Goal: Task Accomplishment & Management: Use online tool/utility

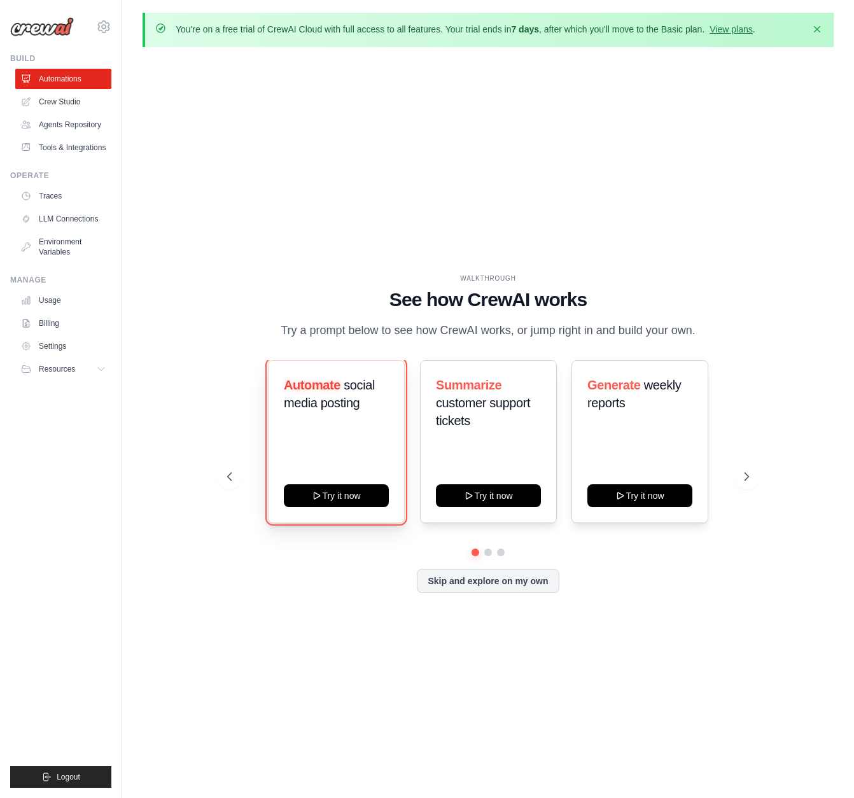
click at [349, 506] on button "Try it now" at bounding box center [336, 495] width 105 height 23
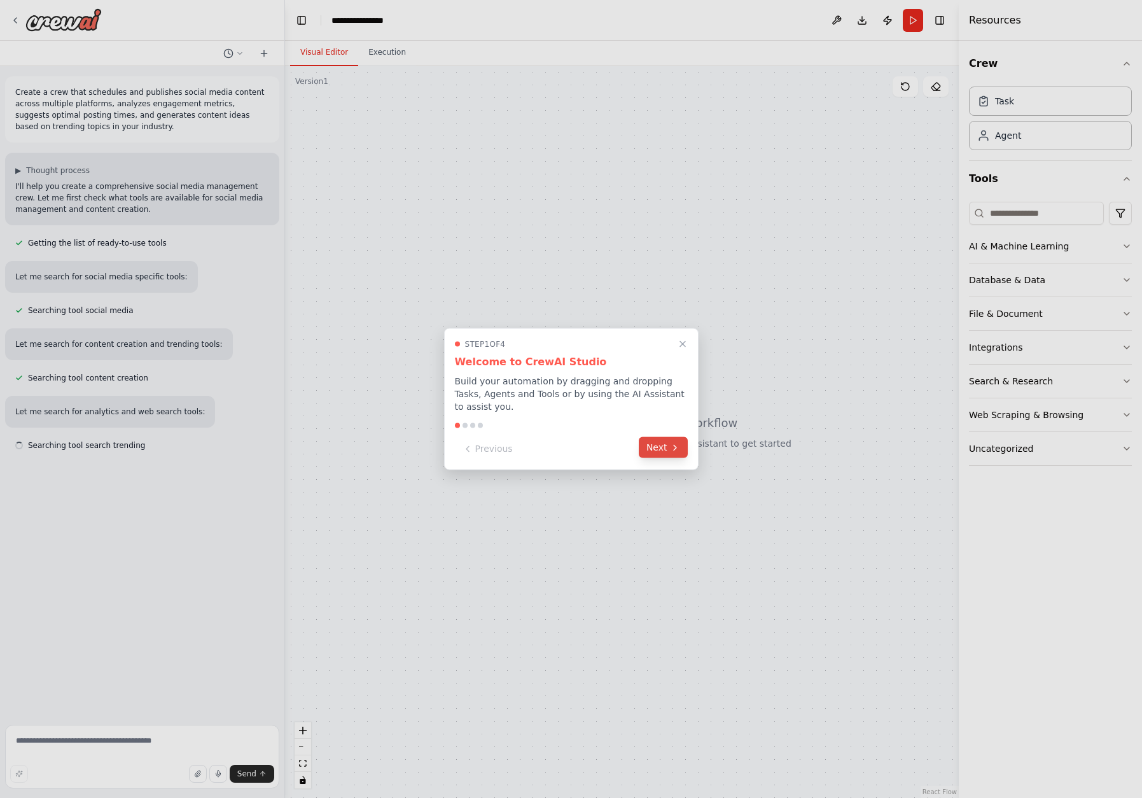
click at [661, 447] on button "Next" at bounding box center [663, 447] width 49 height 21
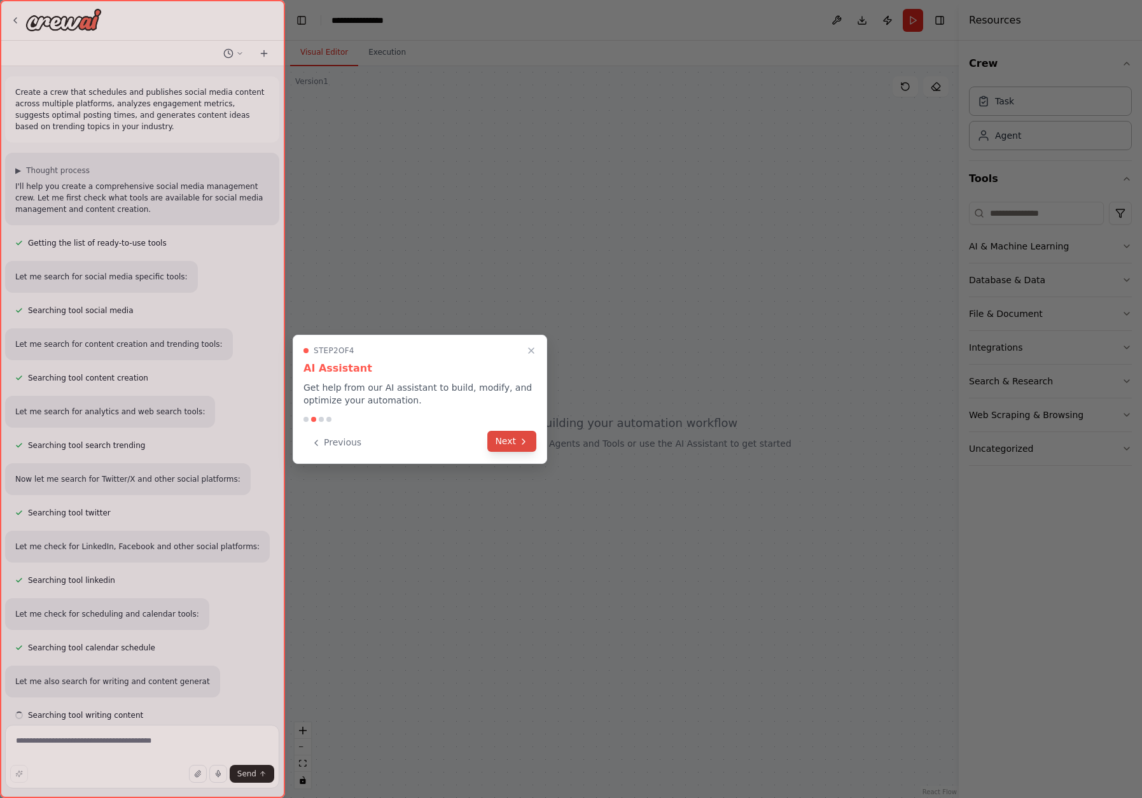
scroll to position [13, 0]
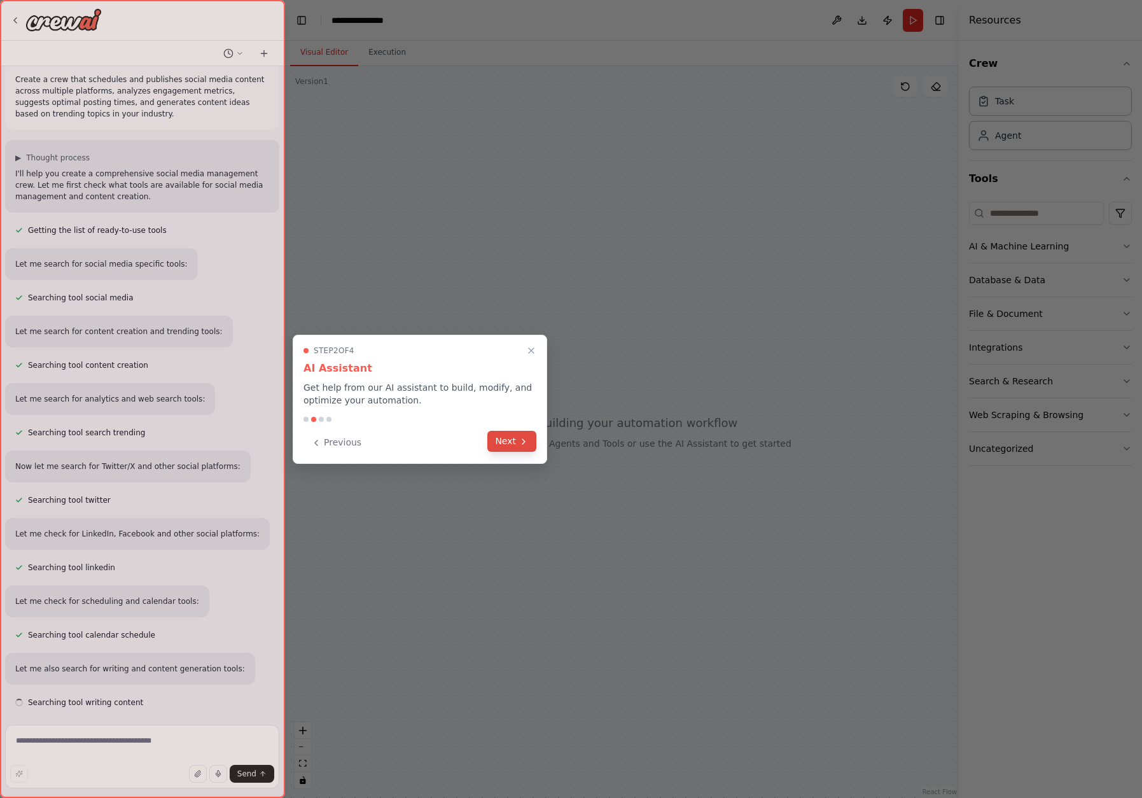
click at [510, 443] on button "Next" at bounding box center [511, 441] width 49 height 21
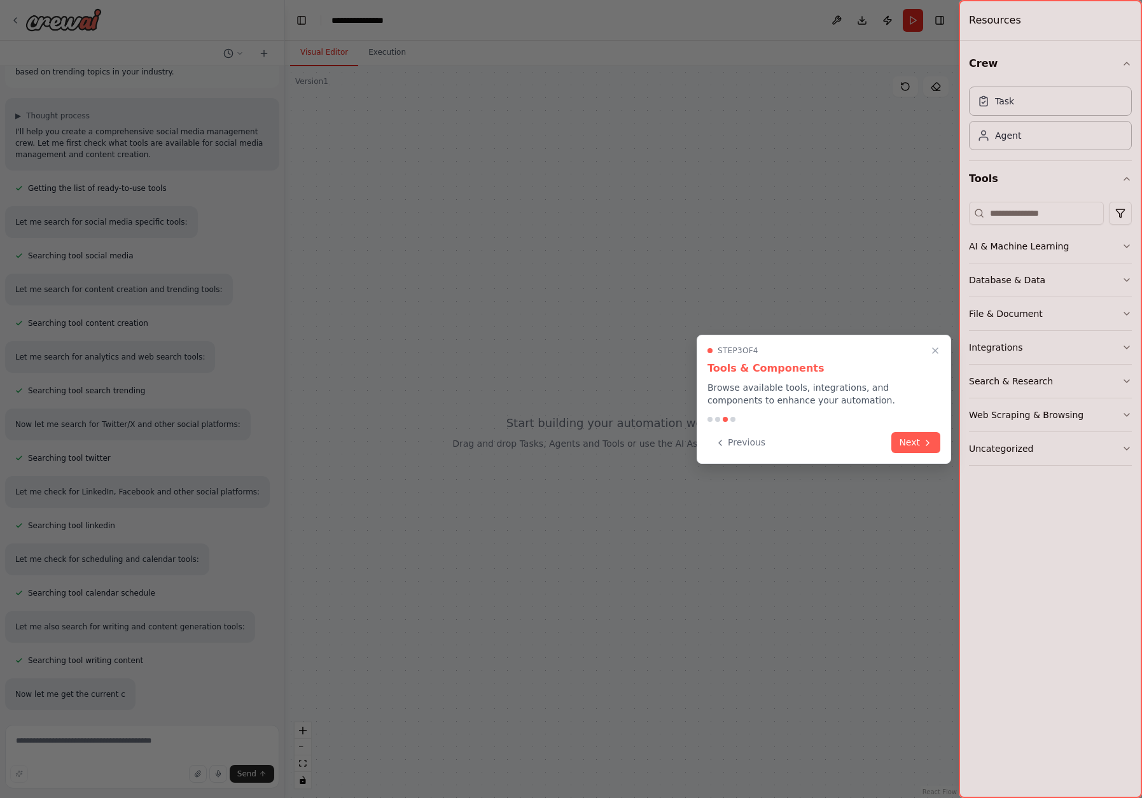
scroll to position [80, 0]
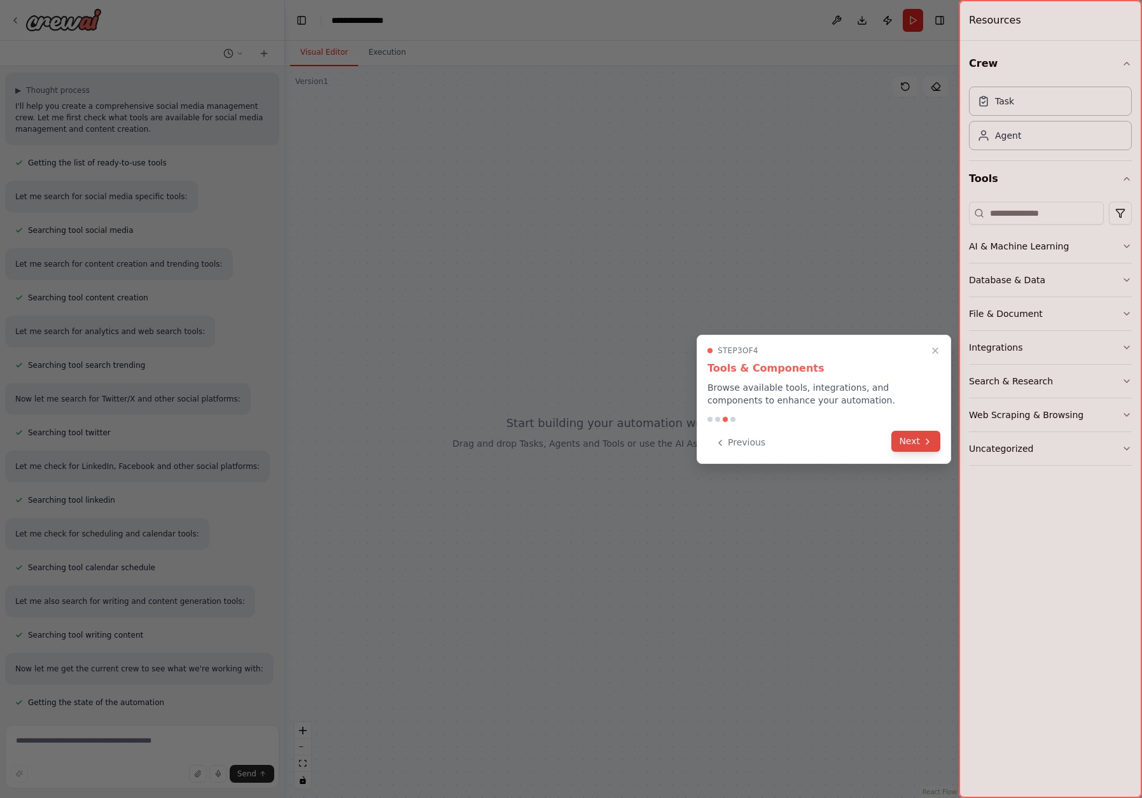
click at [853, 447] on button "Next" at bounding box center [915, 441] width 49 height 21
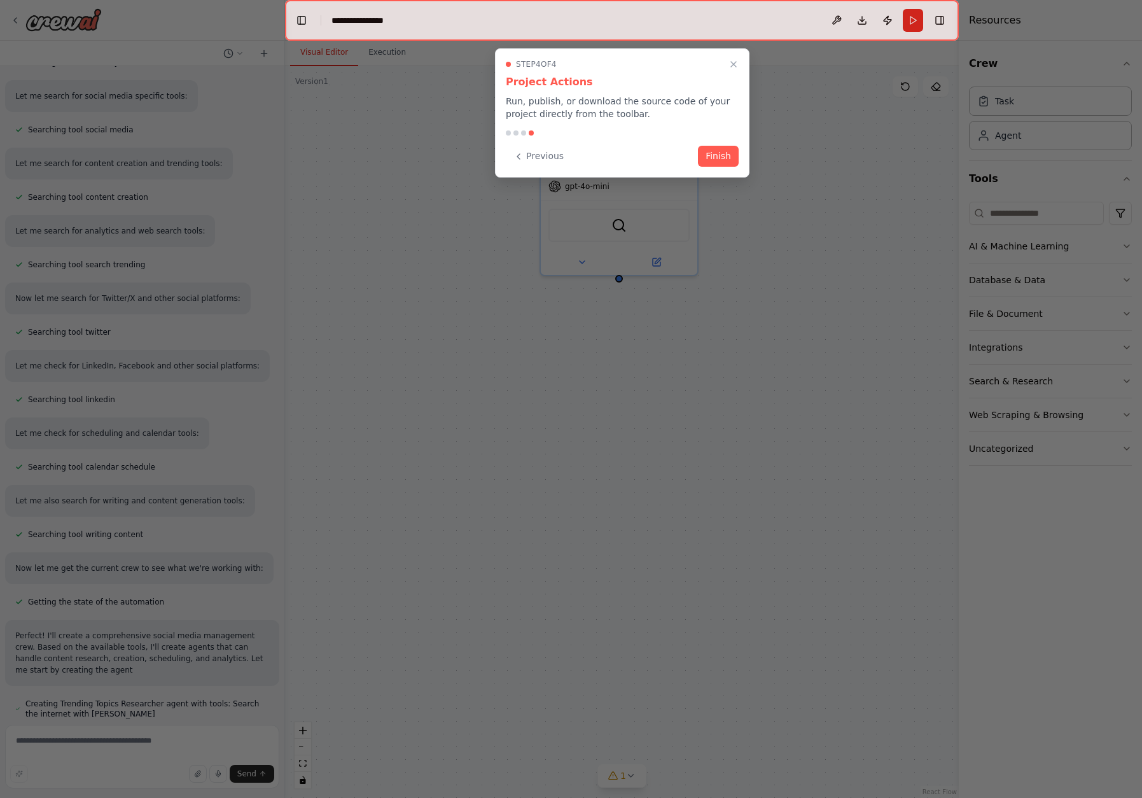
scroll to position [192, 0]
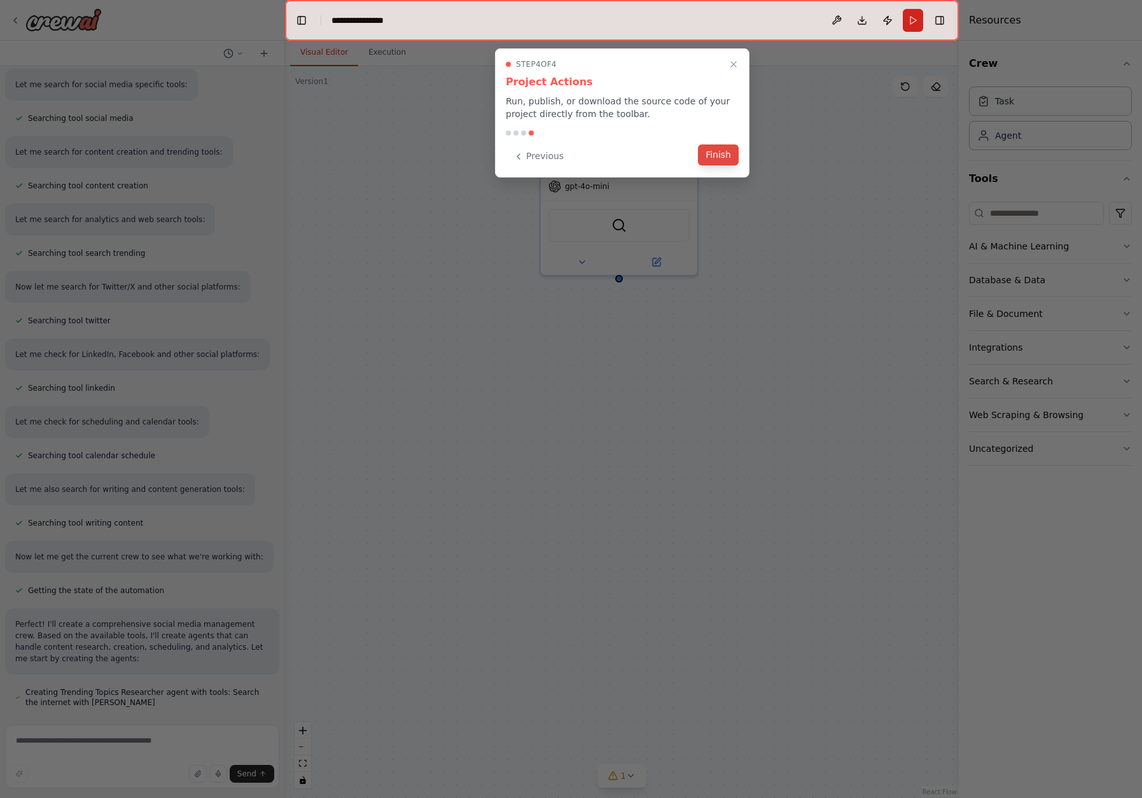
click at [719, 155] on button "Finish" at bounding box center [718, 154] width 41 height 21
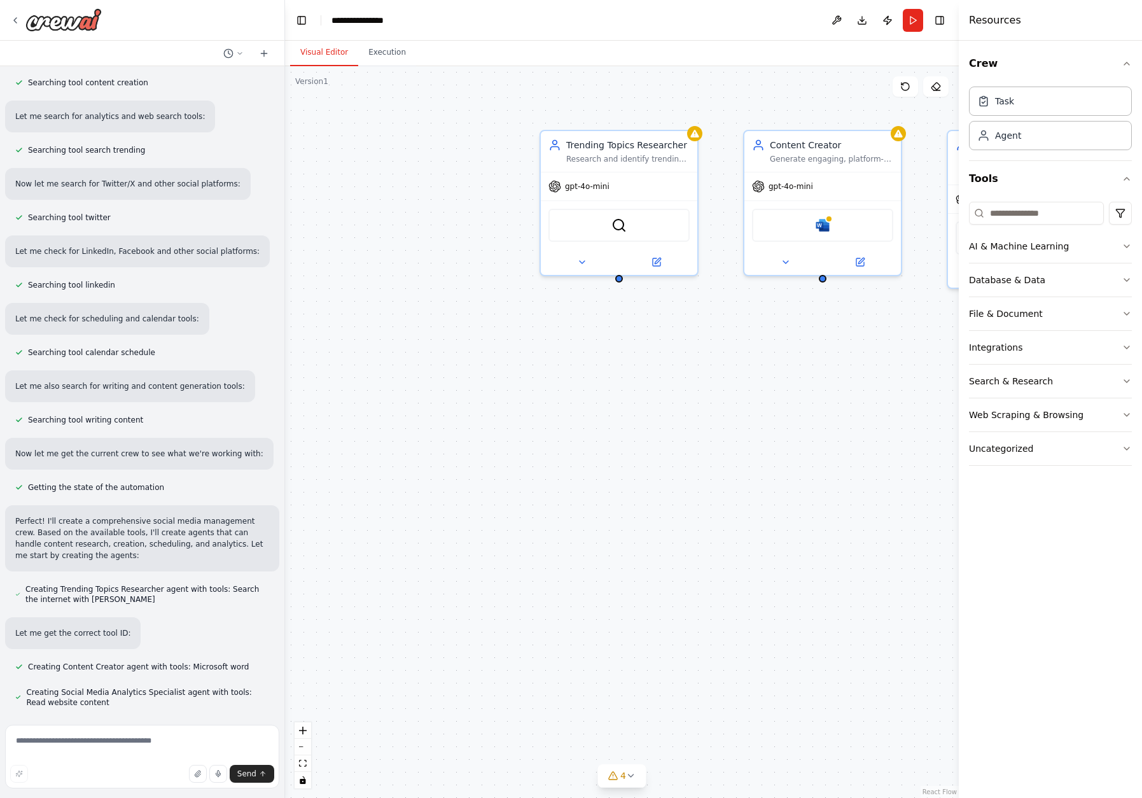
scroll to position [321, 0]
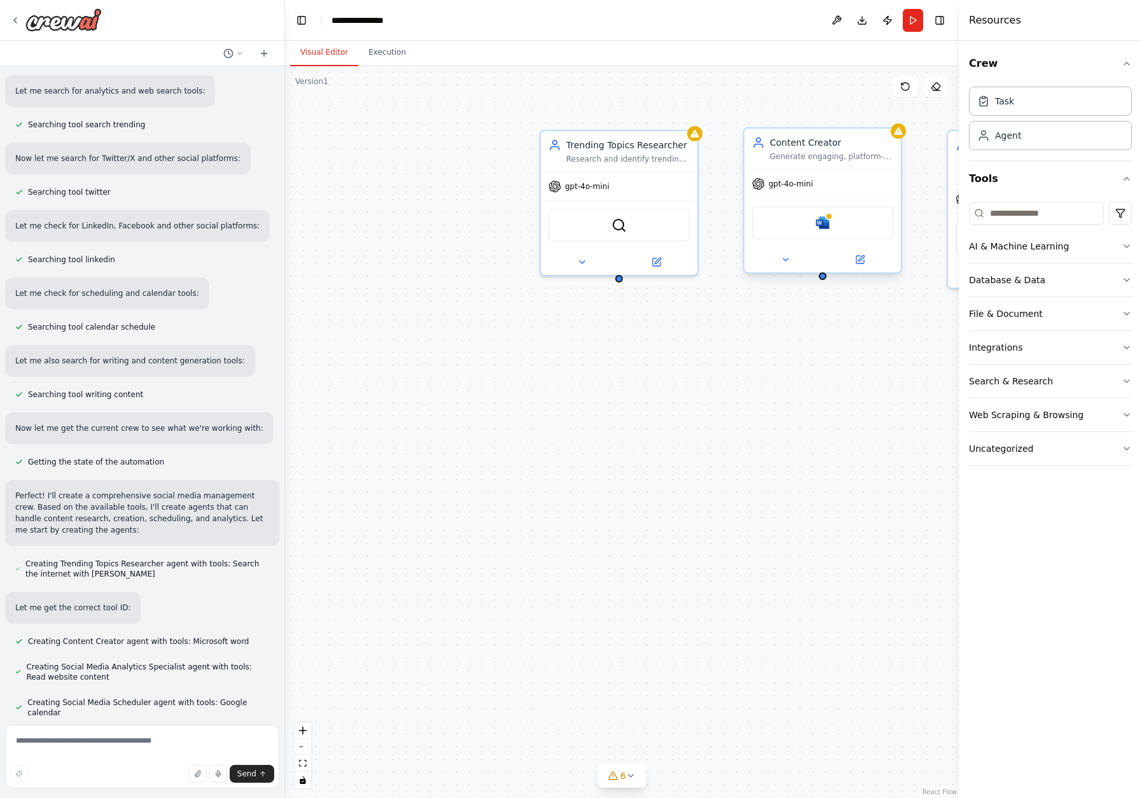
click at [853, 139] on div "Content Creator" at bounding box center [831, 142] width 123 height 13
click at [853, 138] on div at bounding box center [898, 130] width 15 height 15
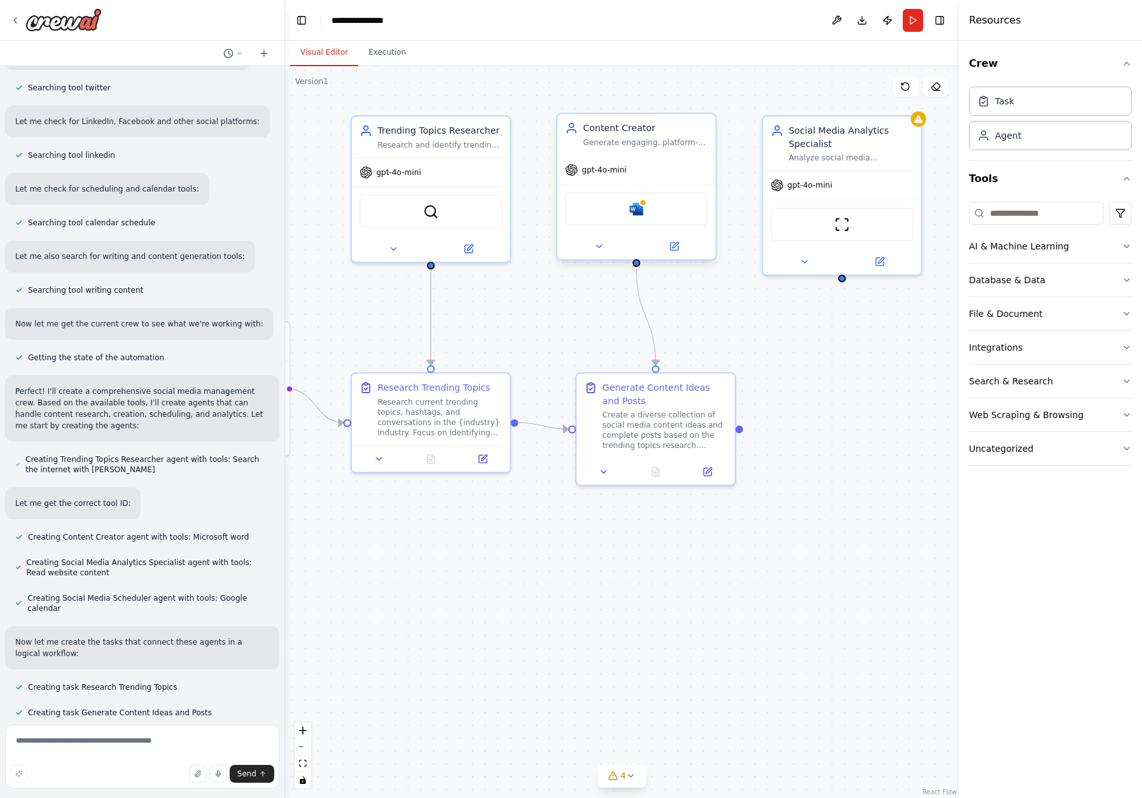
scroll to position [450, 0]
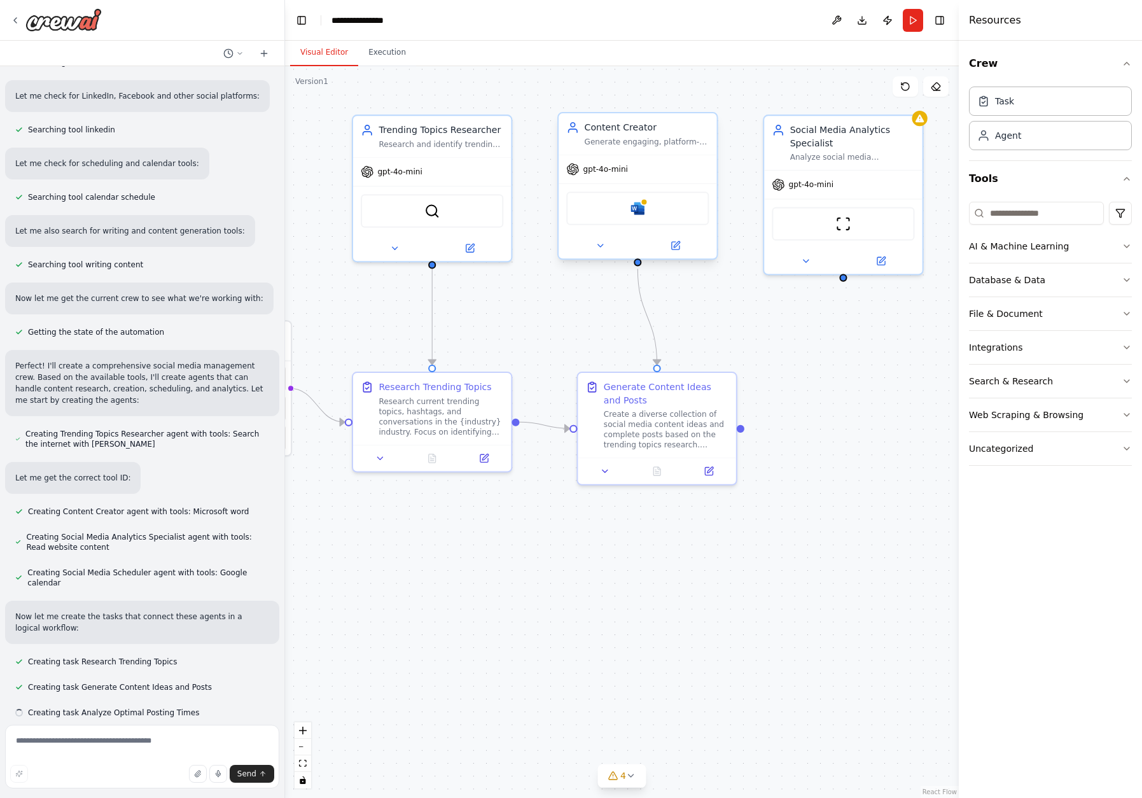
drag, startPoint x: 873, startPoint y: 513, endPoint x: 688, endPoint y: 501, distance: 185.5
click at [688, 501] on div ".deletable-edge-delete-btn { width: 20px; height: 20px; border: 0px solid #ffff…" at bounding box center [622, 432] width 674 height 732
click at [787, 508] on div ".deletable-edge-delete-btn { width: 20px; height: 20px; border: 0px solid #ffff…" at bounding box center [622, 432] width 674 height 732
click at [811, 473] on div ".deletable-edge-delete-btn { width: 20px; height: 20px; border: 0px solid #ffff…" at bounding box center [622, 432] width 674 height 732
click at [466, 520] on div ".deletable-edge-delete-btn { width: 20px; height: 20px; border: 0px solid #ffff…" at bounding box center [622, 432] width 674 height 732
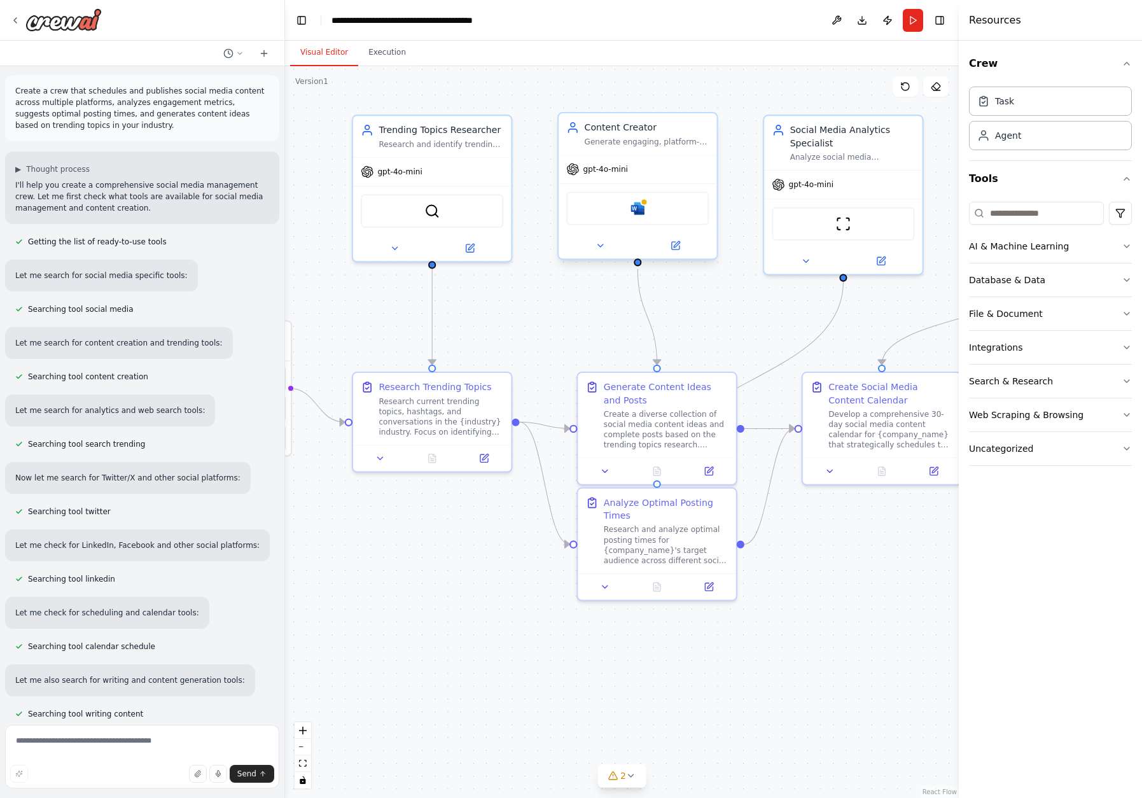
scroll to position [0, 0]
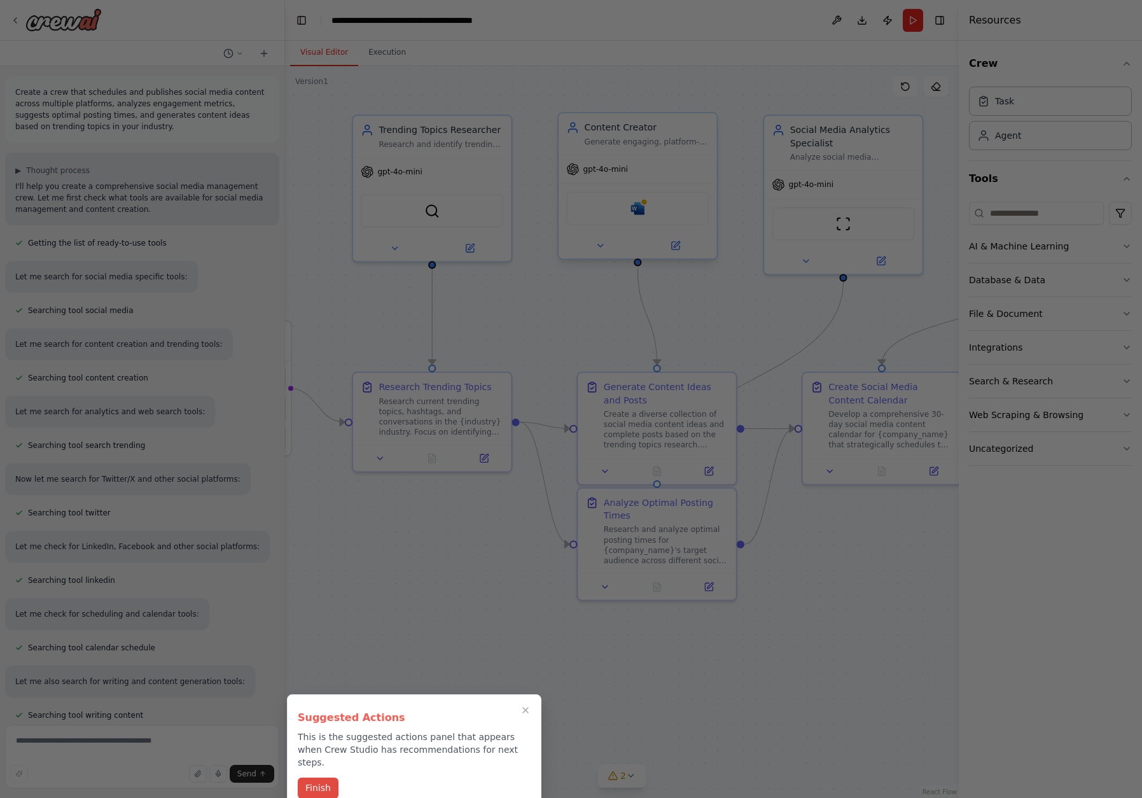
click at [327, 777] on button "Finish" at bounding box center [318, 787] width 41 height 21
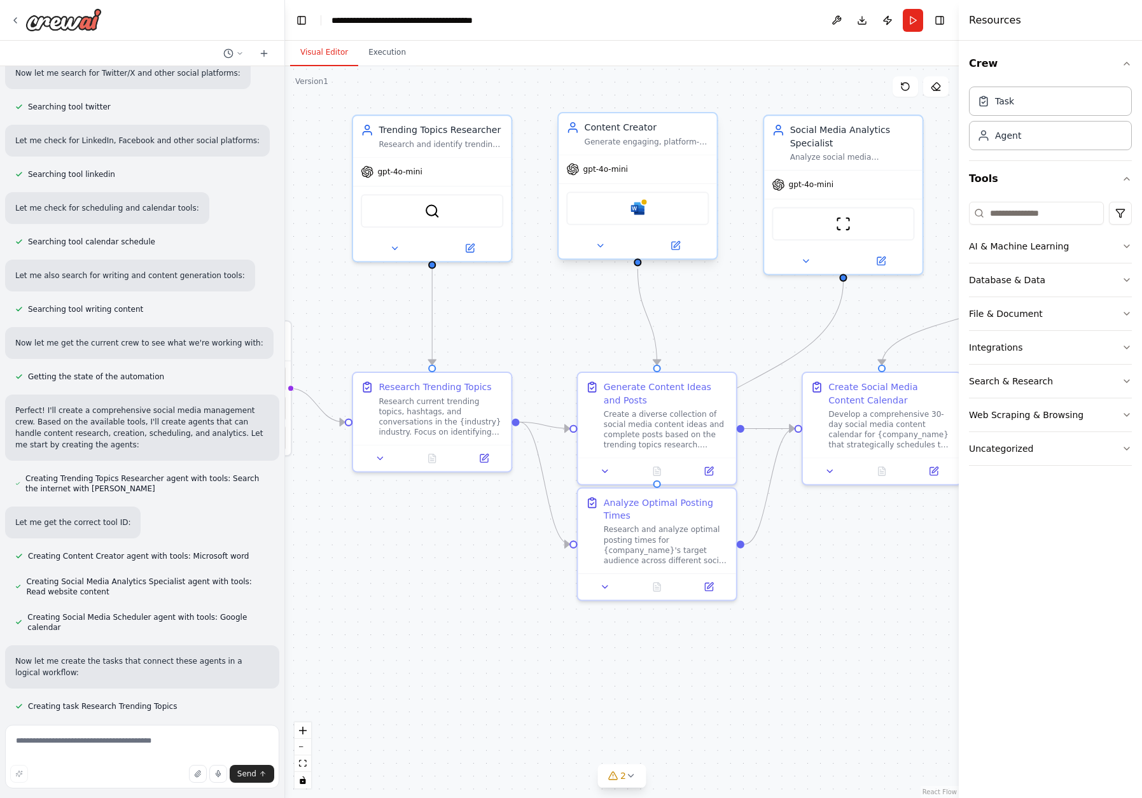
scroll to position [411, 0]
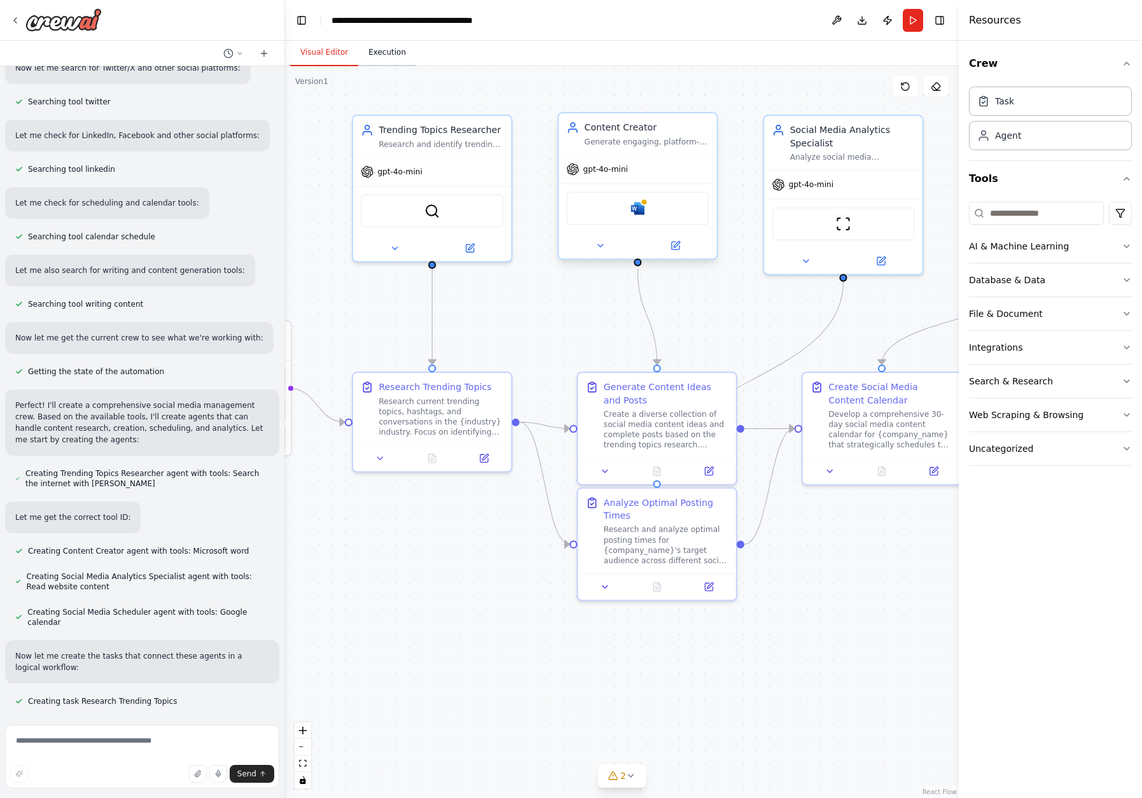
click at [380, 52] on button "Execution" at bounding box center [387, 52] width 58 height 27
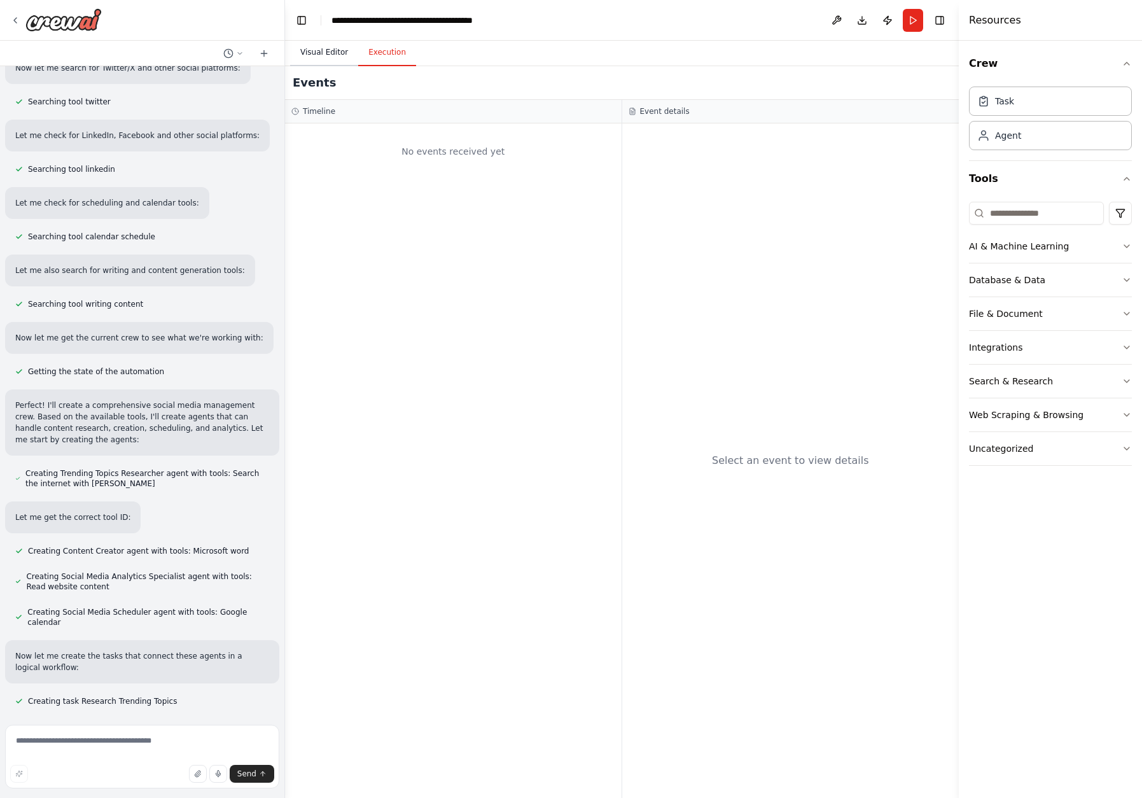
click at [340, 52] on button "Visual Editor" at bounding box center [324, 52] width 68 height 27
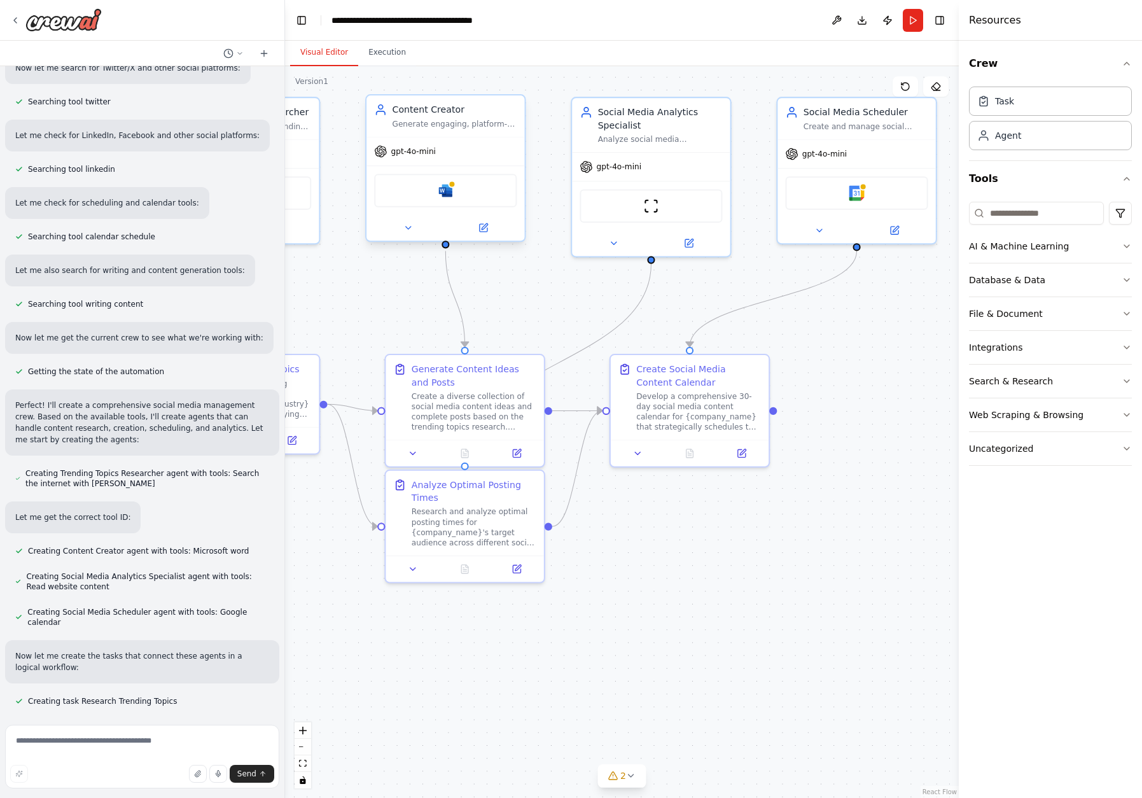
drag, startPoint x: 560, startPoint y: 364, endPoint x: 368, endPoint y: 346, distance: 193.0
click at [368, 346] on div ".deletable-edge-delete-btn { width: 20px; height: 20px; border: 0px solid #ffff…" at bounding box center [622, 432] width 674 height 732
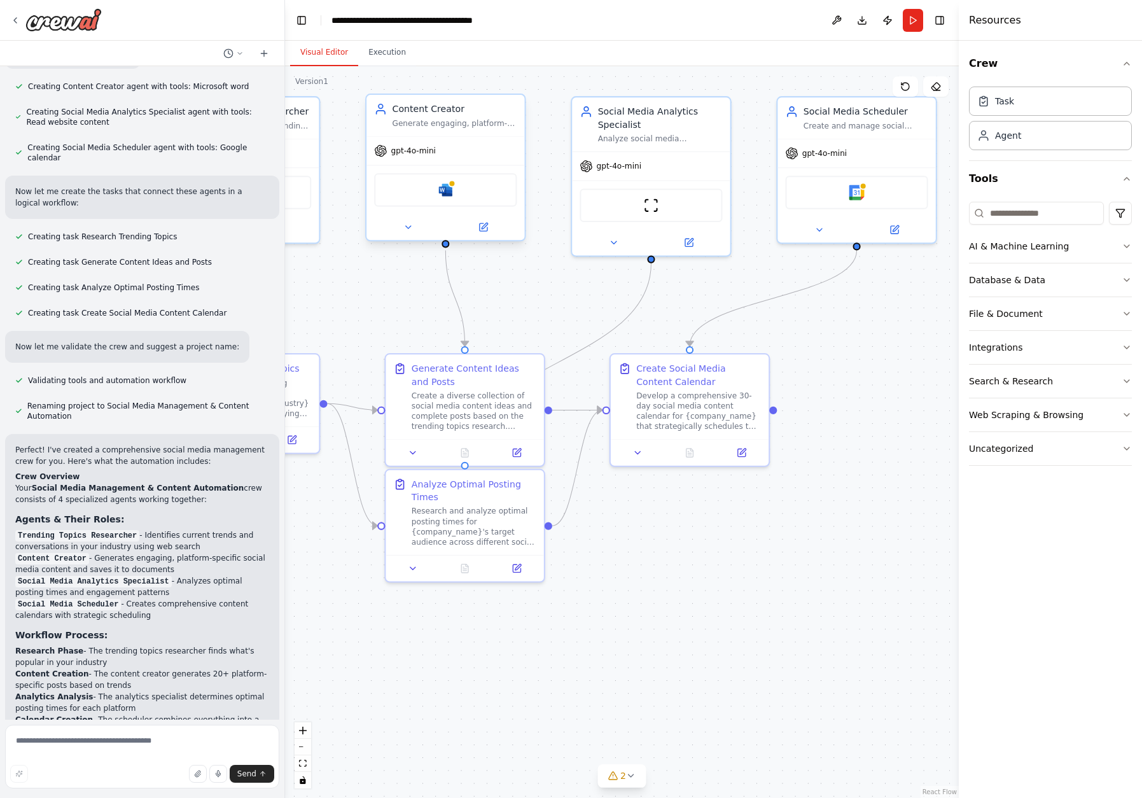
scroll to position [877, 0]
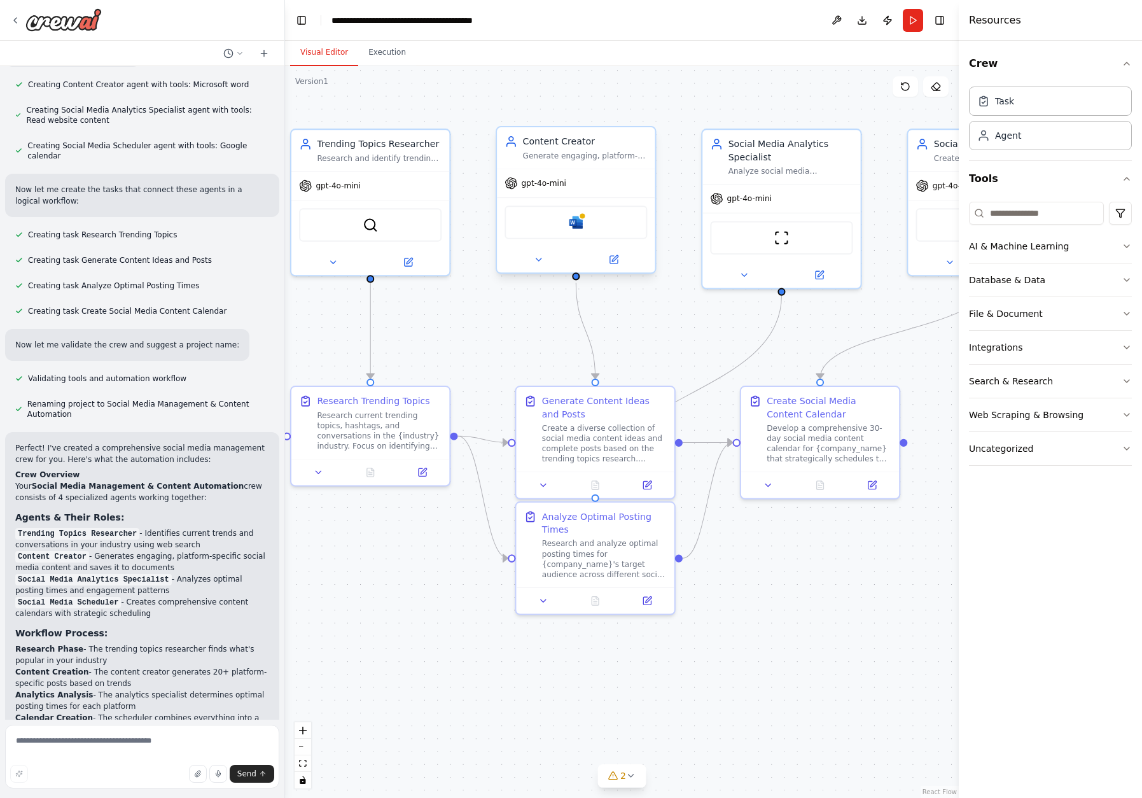
drag, startPoint x: 358, startPoint y: 328, endPoint x: 492, endPoint y: 357, distance: 136.9
click at [492, 358] on div ".deletable-edge-delete-btn { width: 20px; height: 20px; border: 0px solid #ffff…" at bounding box center [622, 432] width 674 height 732
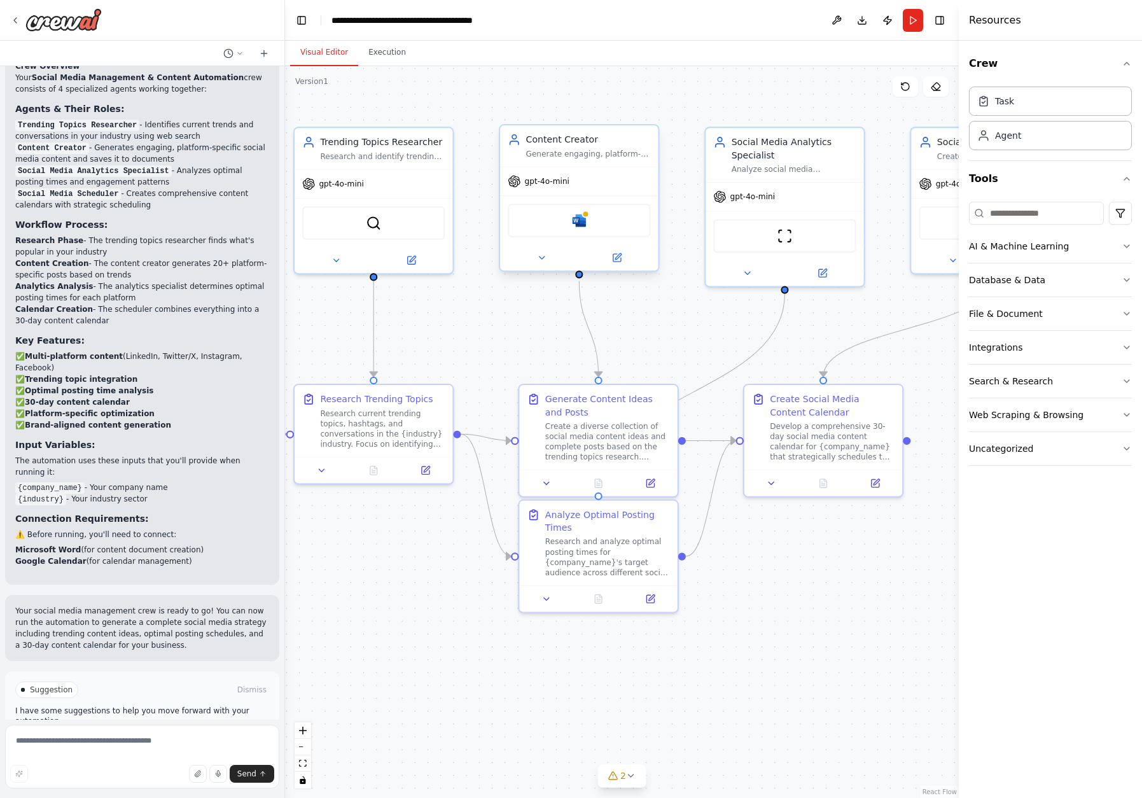
scroll to position [1307, 0]
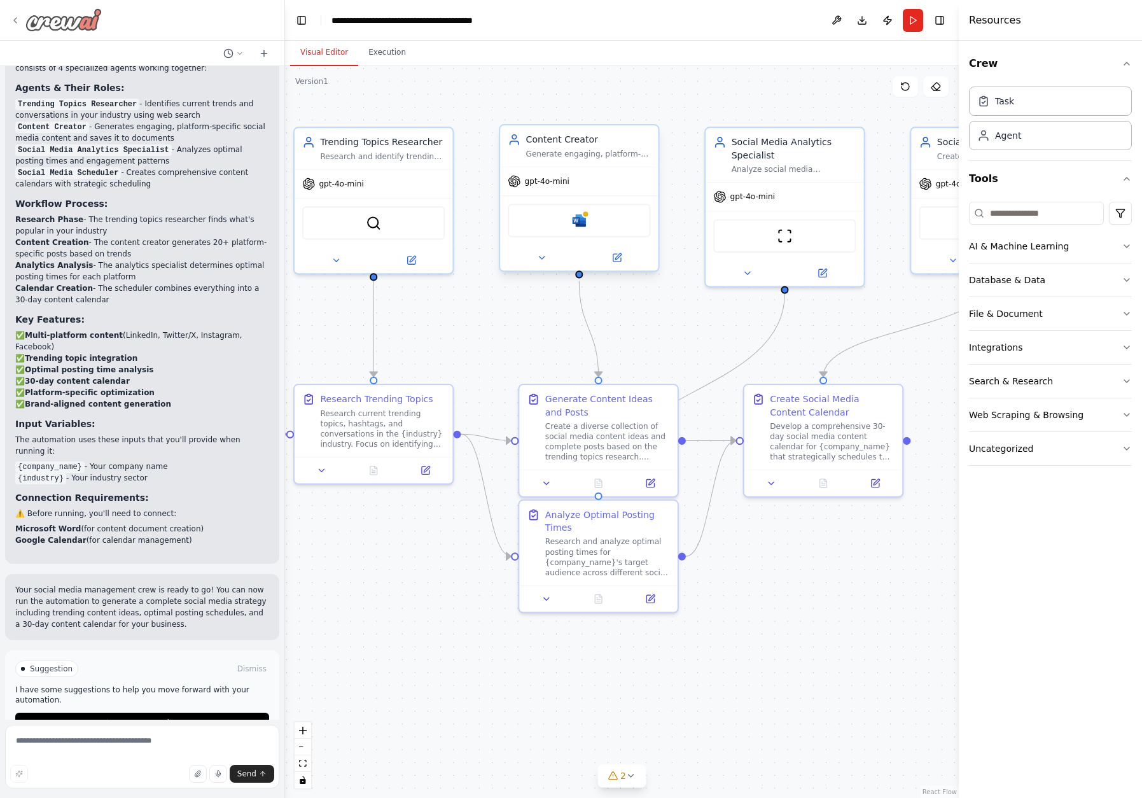
click at [22, 18] on div at bounding box center [56, 19] width 92 height 23
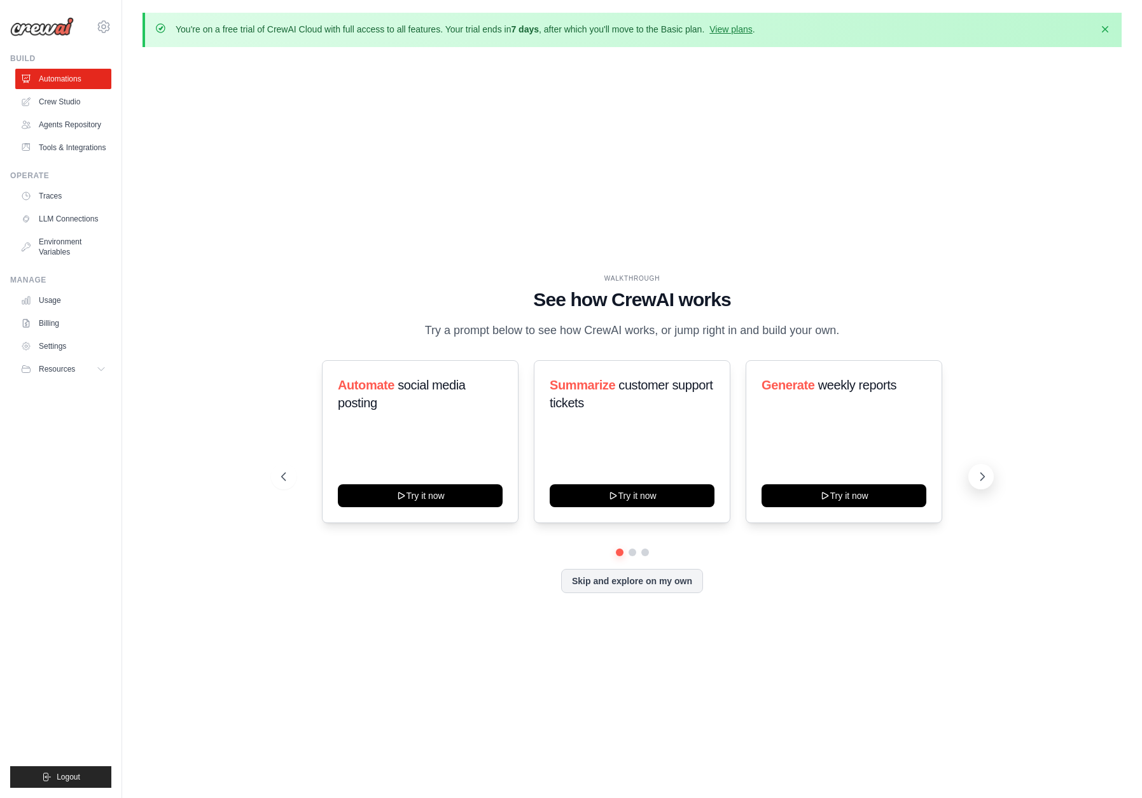
click at [976, 476] on icon at bounding box center [982, 476] width 13 height 13
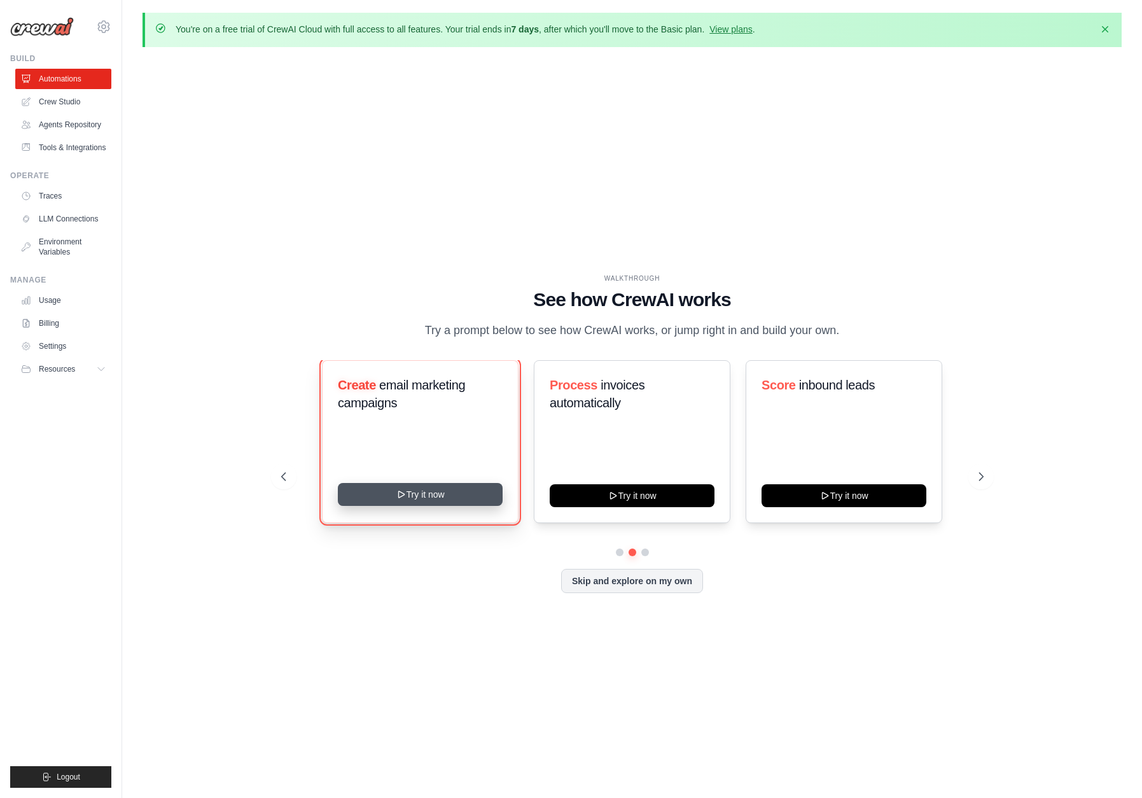
click at [428, 484] on button "Try it now" at bounding box center [420, 494] width 165 height 23
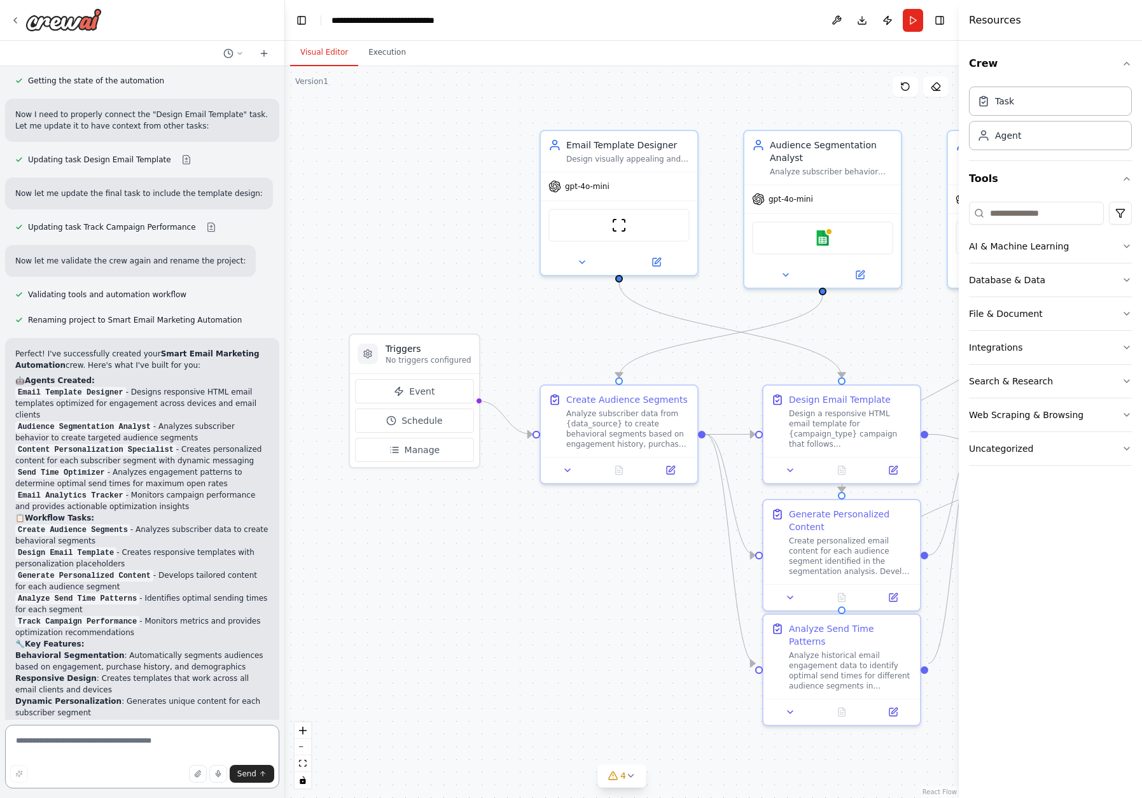
scroll to position [1093, 0]
click at [1086, 251] on button "AI & Machine Learning" at bounding box center [1050, 246] width 163 height 33
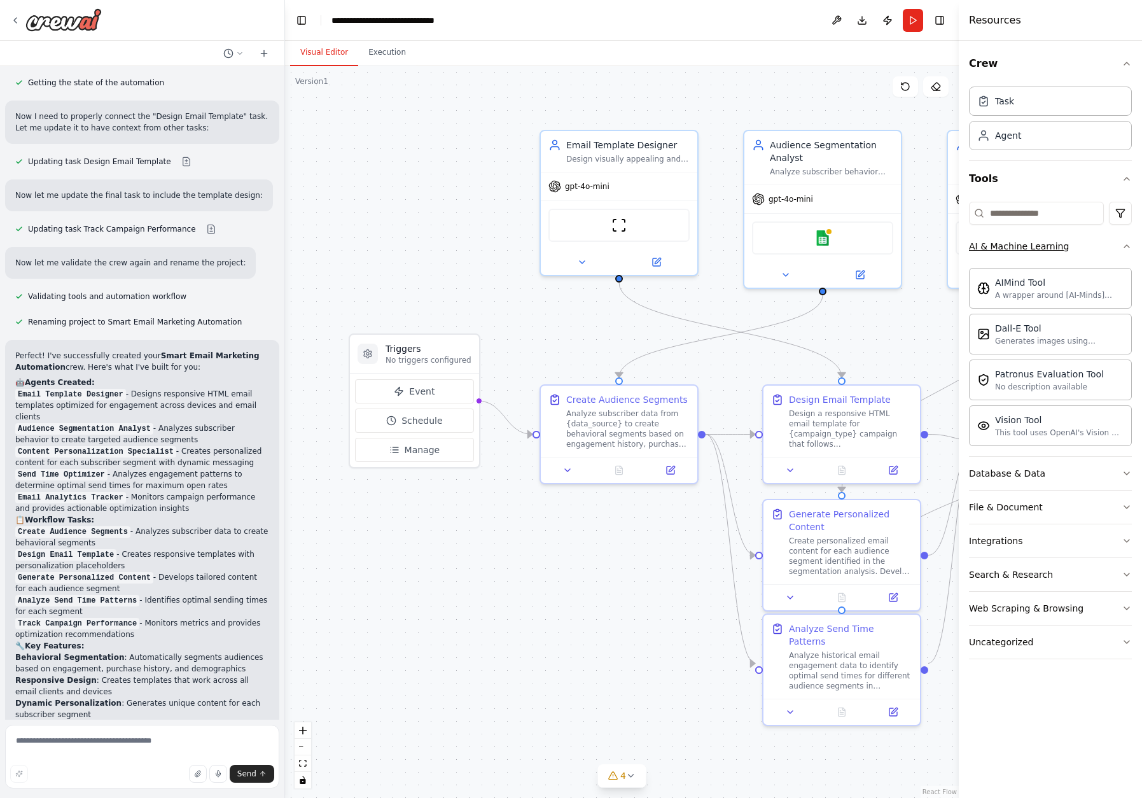
click at [1086, 251] on button "AI & Machine Learning" at bounding box center [1050, 246] width 163 height 33
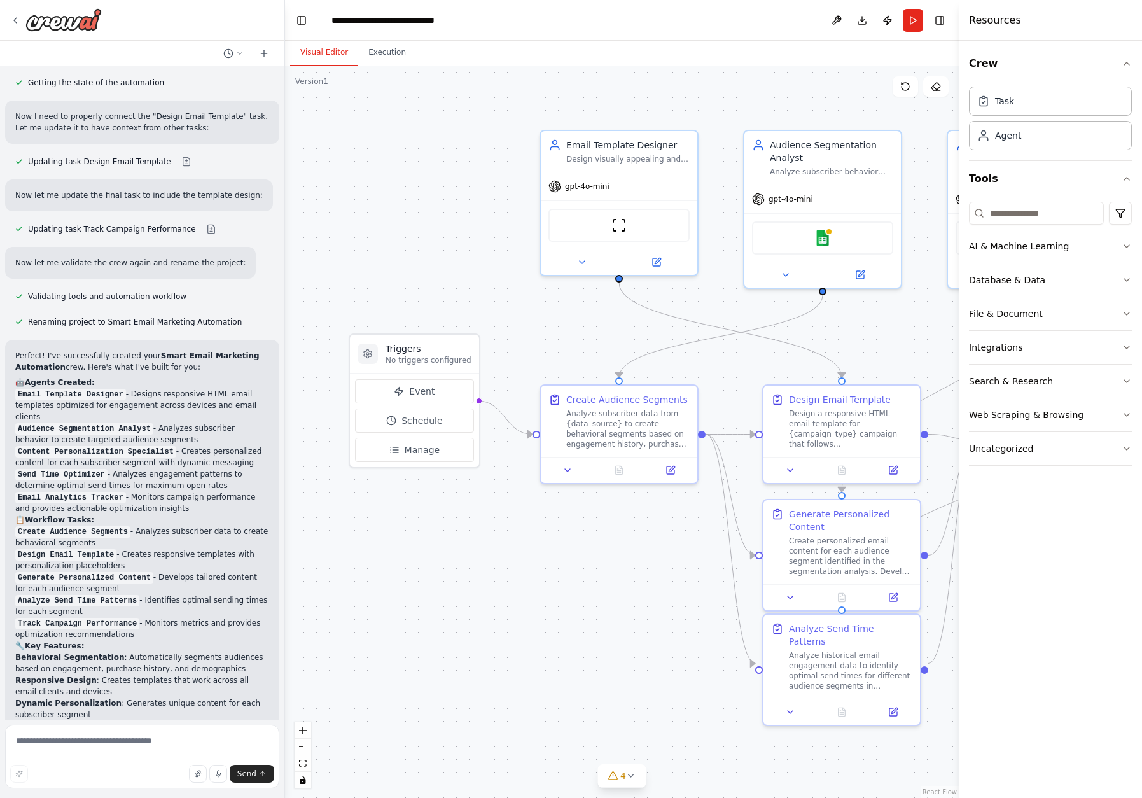
click at [1074, 276] on button "Database & Data" at bounding box center [1050, 279] width 163 height 33
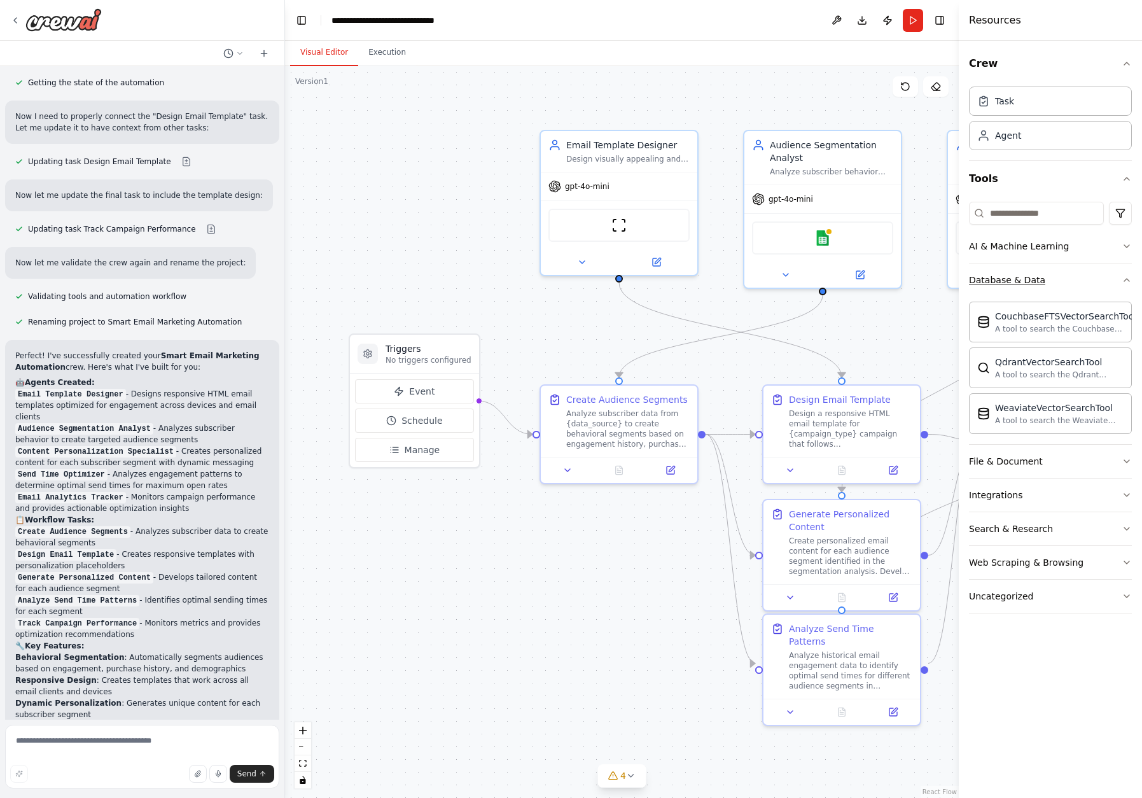
click at [1074, 277] on button "Database & Data" at bounding box center [1050, 279] width 163 height 33
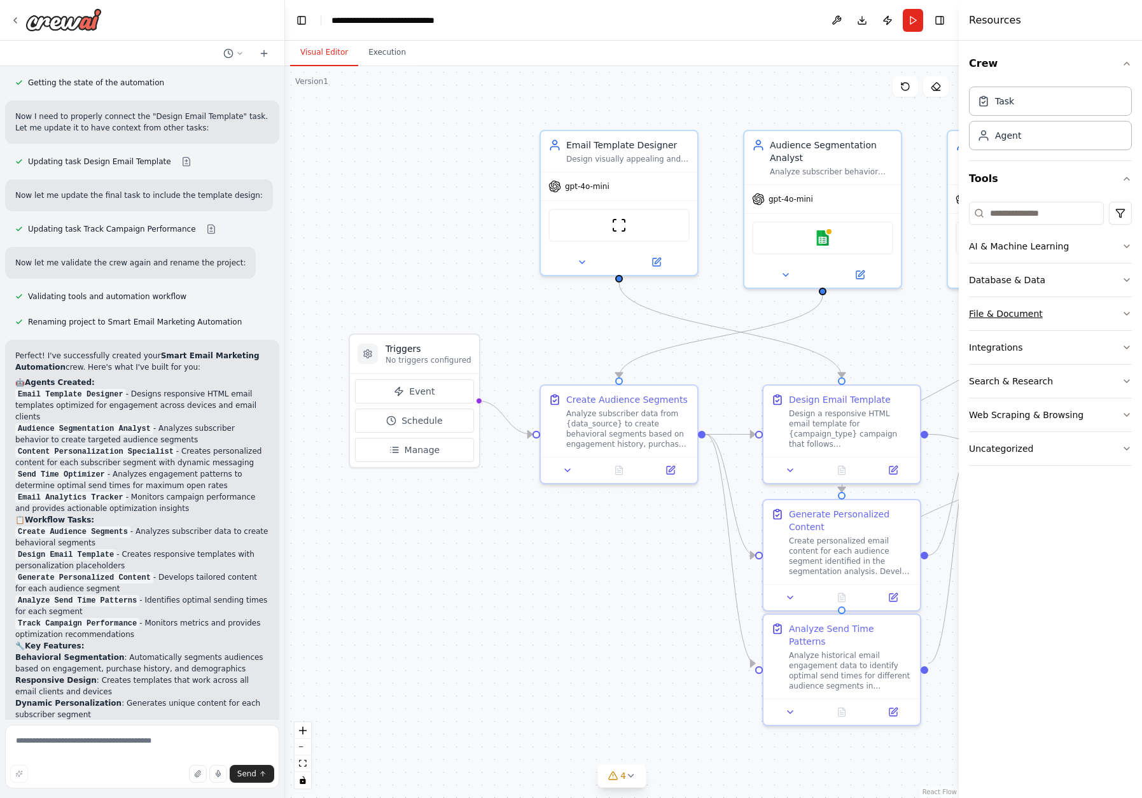
click at [1067, 322] on button "File & Document" at bounding box center [1050, 313] width 163 height 33
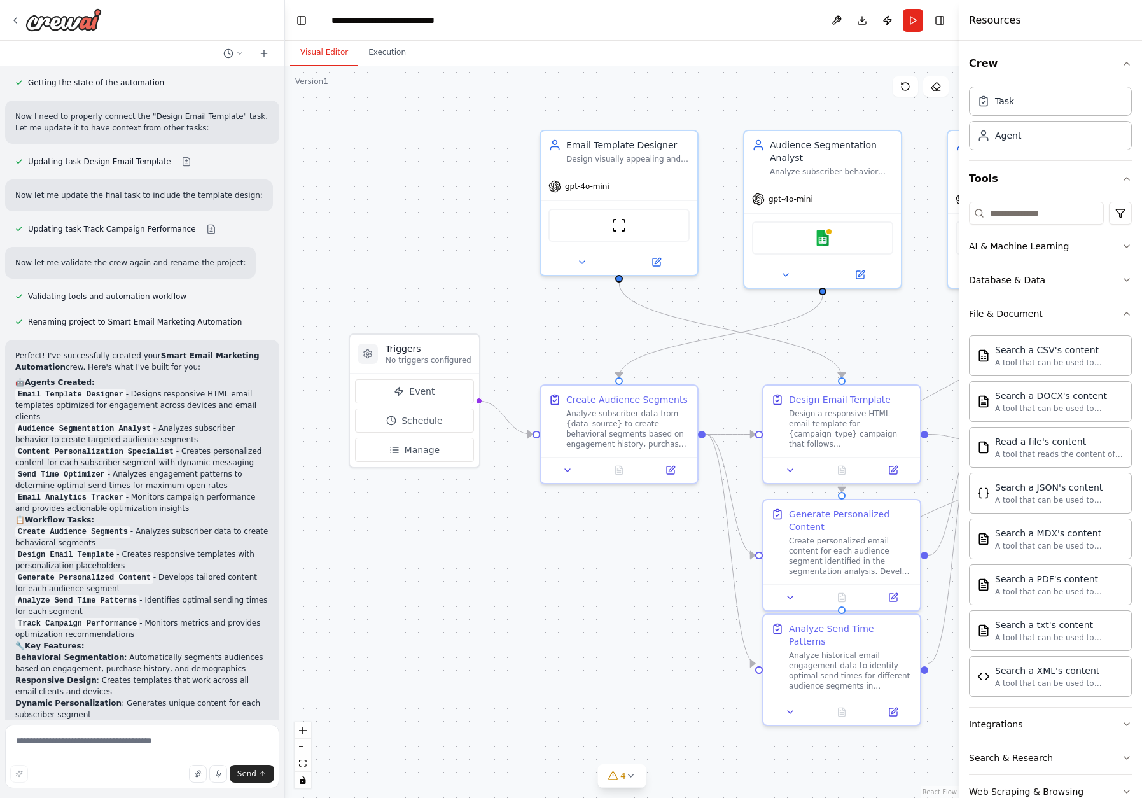
click at [1088, 316] on button "File & Document" at bounding box center [1050, 313] width 163 height 33
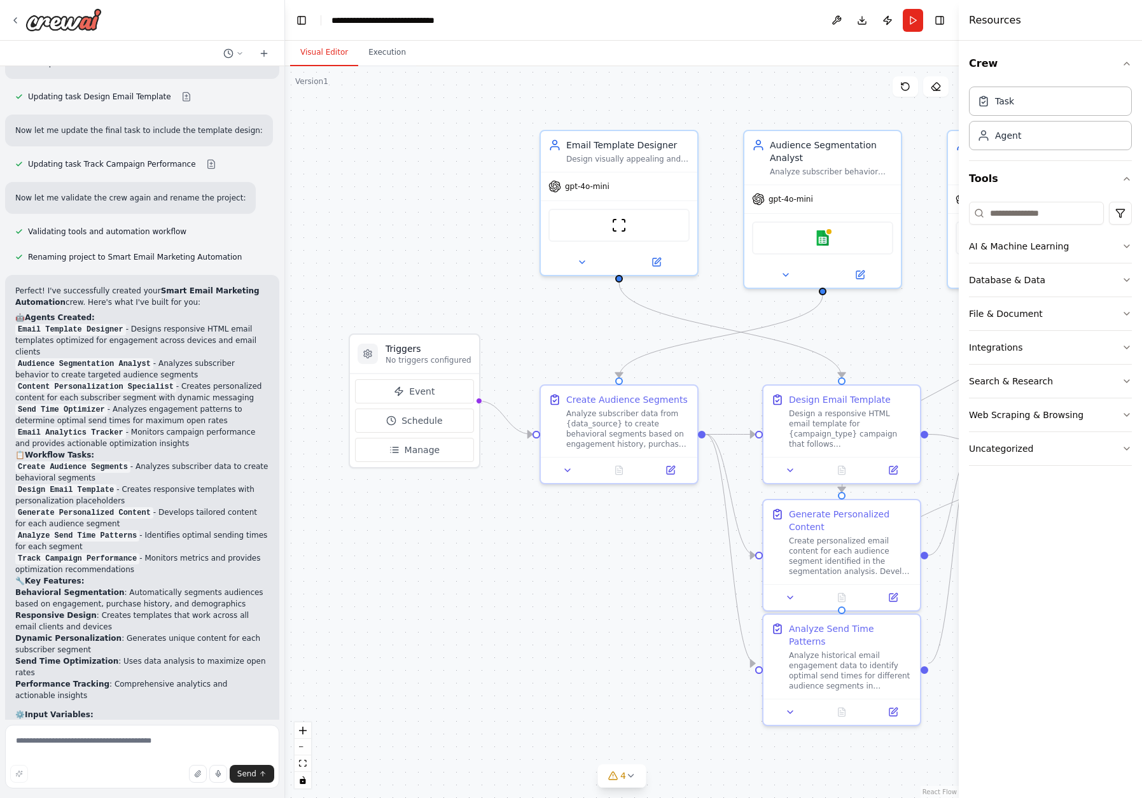
scroll to position [1163, 0]
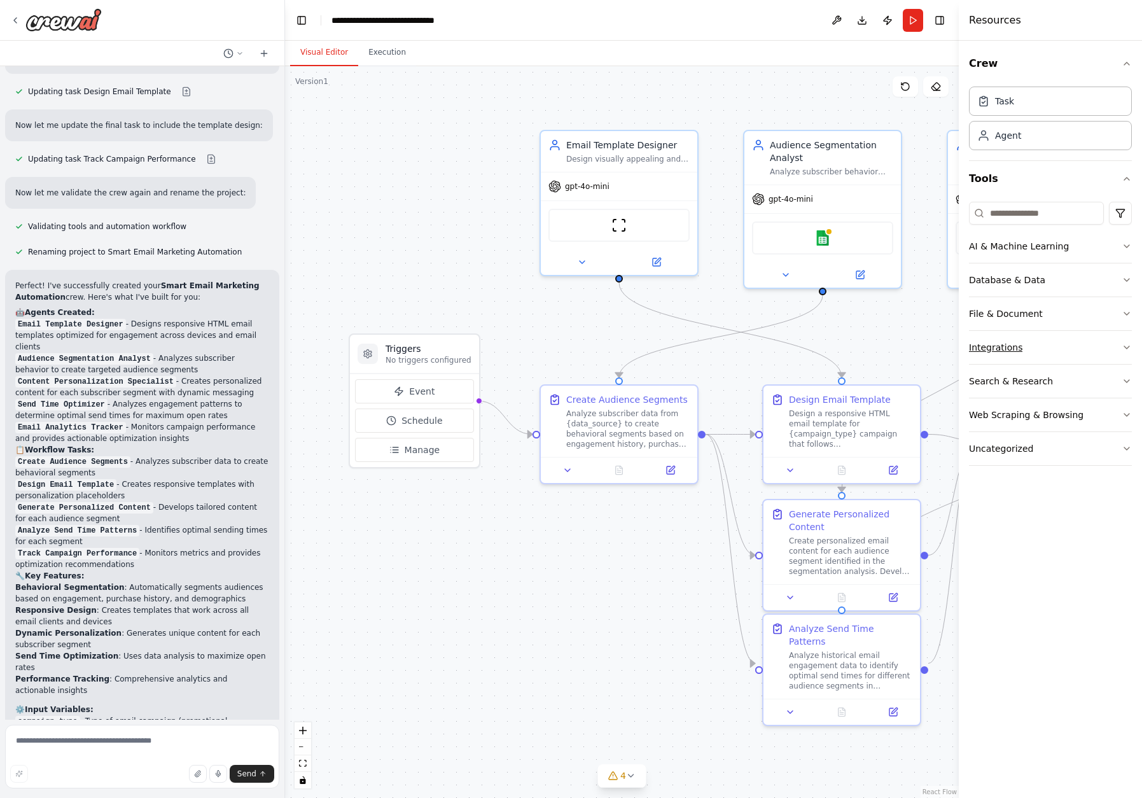
click at [1020, 348] on button "Integrations" at bounding box center [1050, 347] width 163 height 33
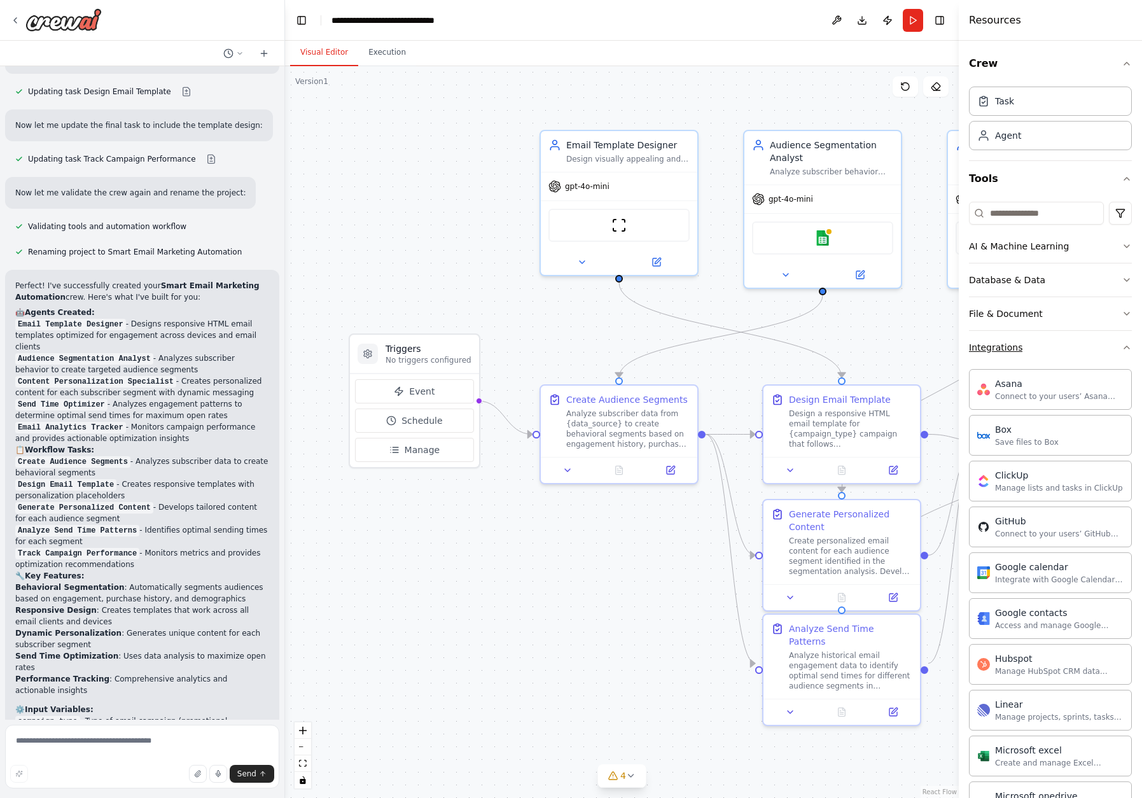
click at [1034, 347] on button "Integrations" at bounding box center [1050, 347] width 163 height 33
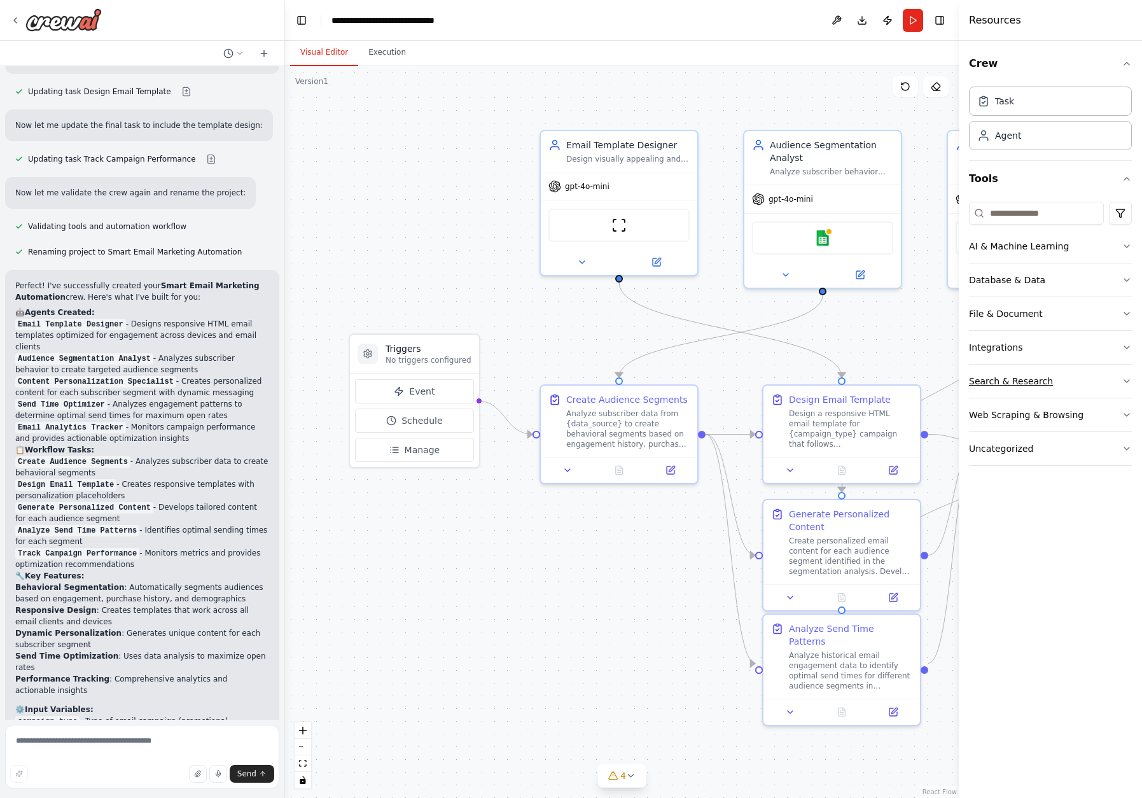
click at [1029, 383] on div "Search & Research" at bounding box center [1011, 381] width 84 height 13
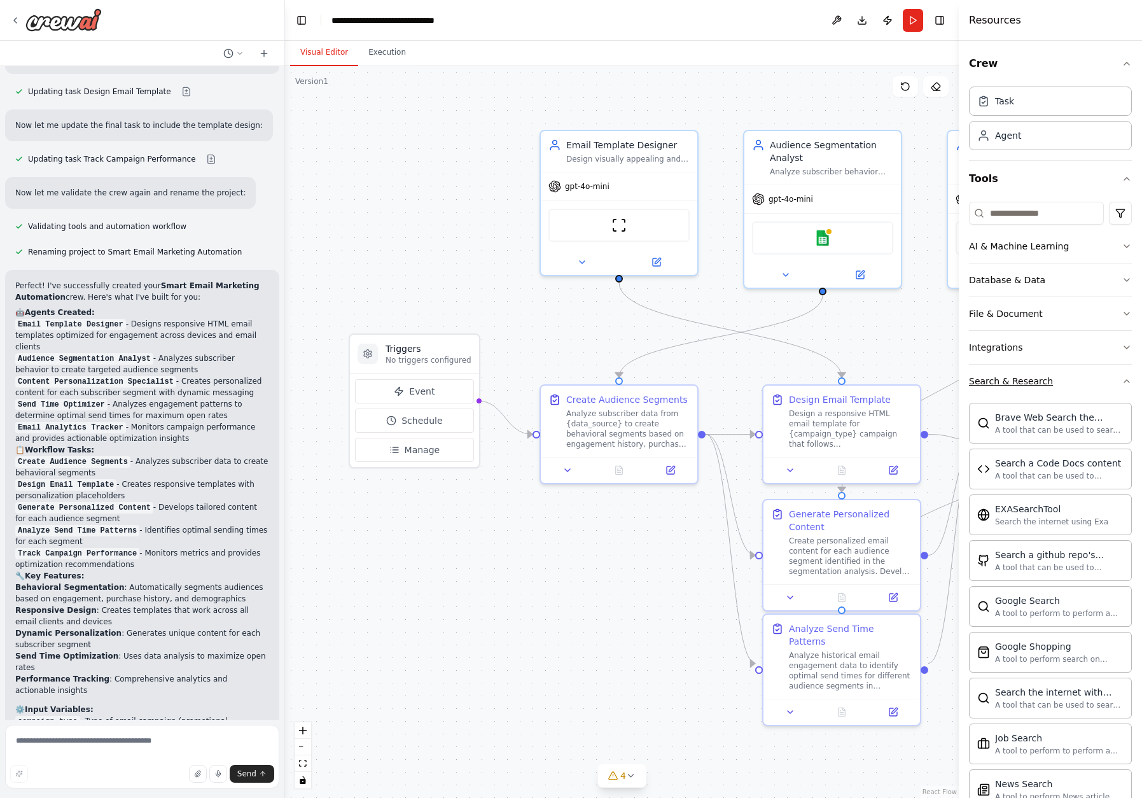
click at [1059, 382] on button "Search & Research" at bounding box center [1050, 380] width 163 height 33
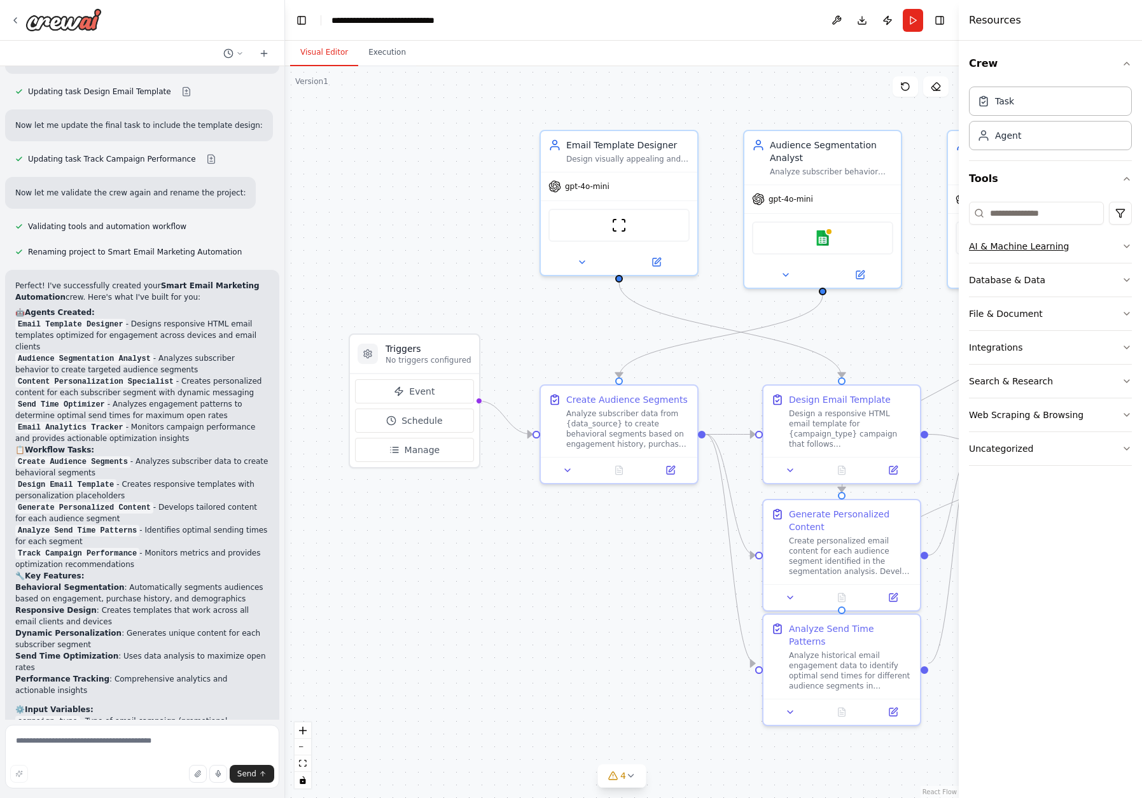
click at [1088, 251] on button "AI & Machine Learning" at bounding box center [1050, 246] width 163 height 33
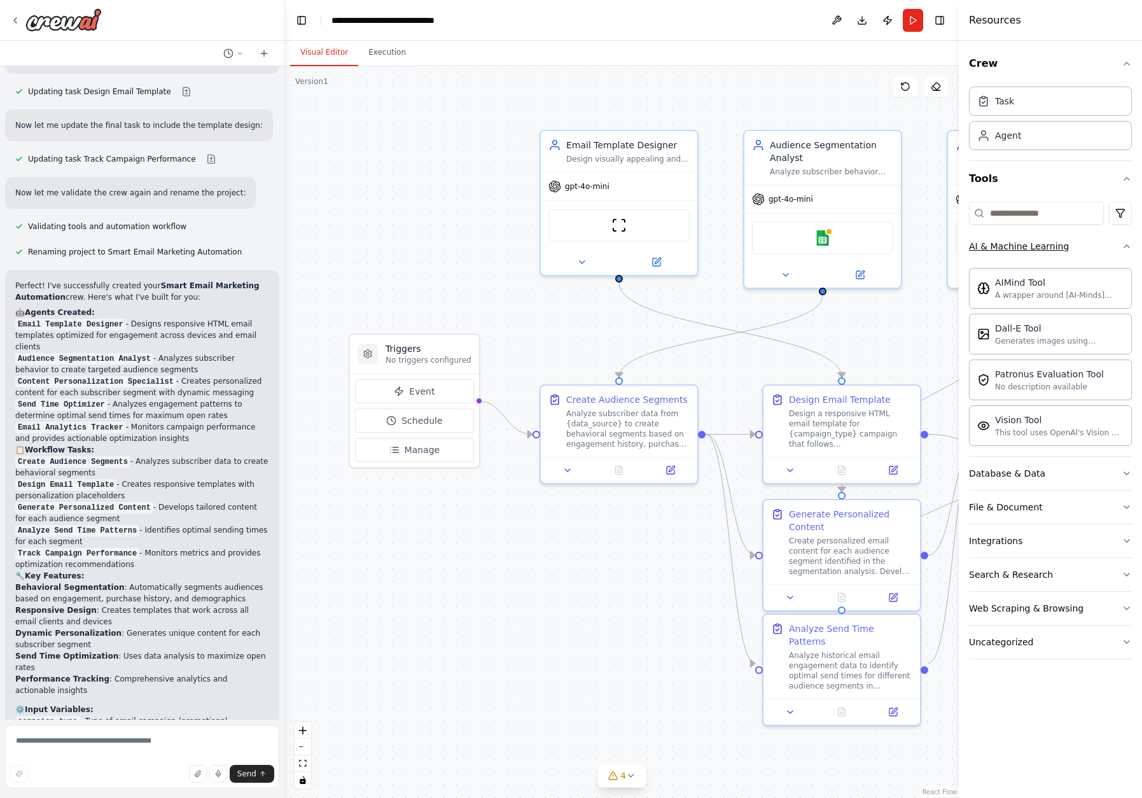
click at [1090, 249] on button "AI & Machine Learning" at bounding box center [1050, 246] width 163 height 33
